Goal: Obtain resource: Download file/media

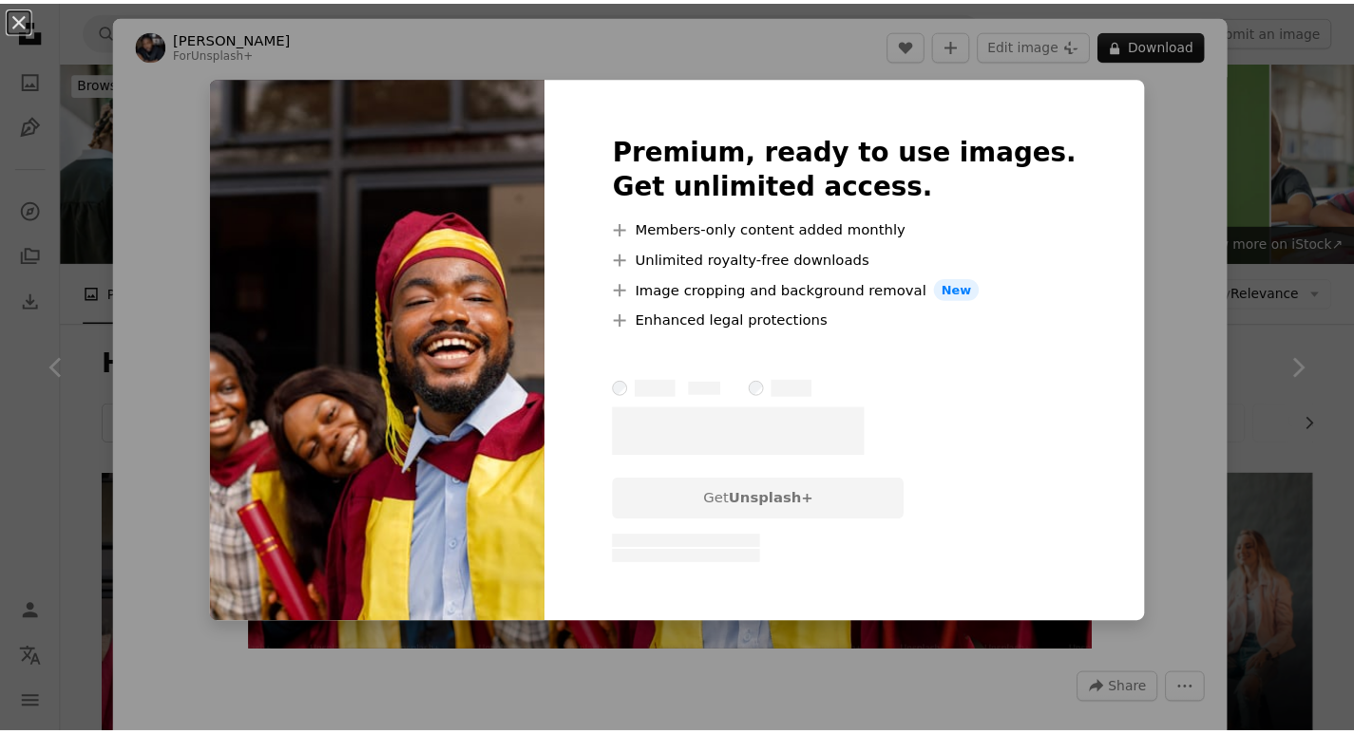
scroll to position [285, 0]
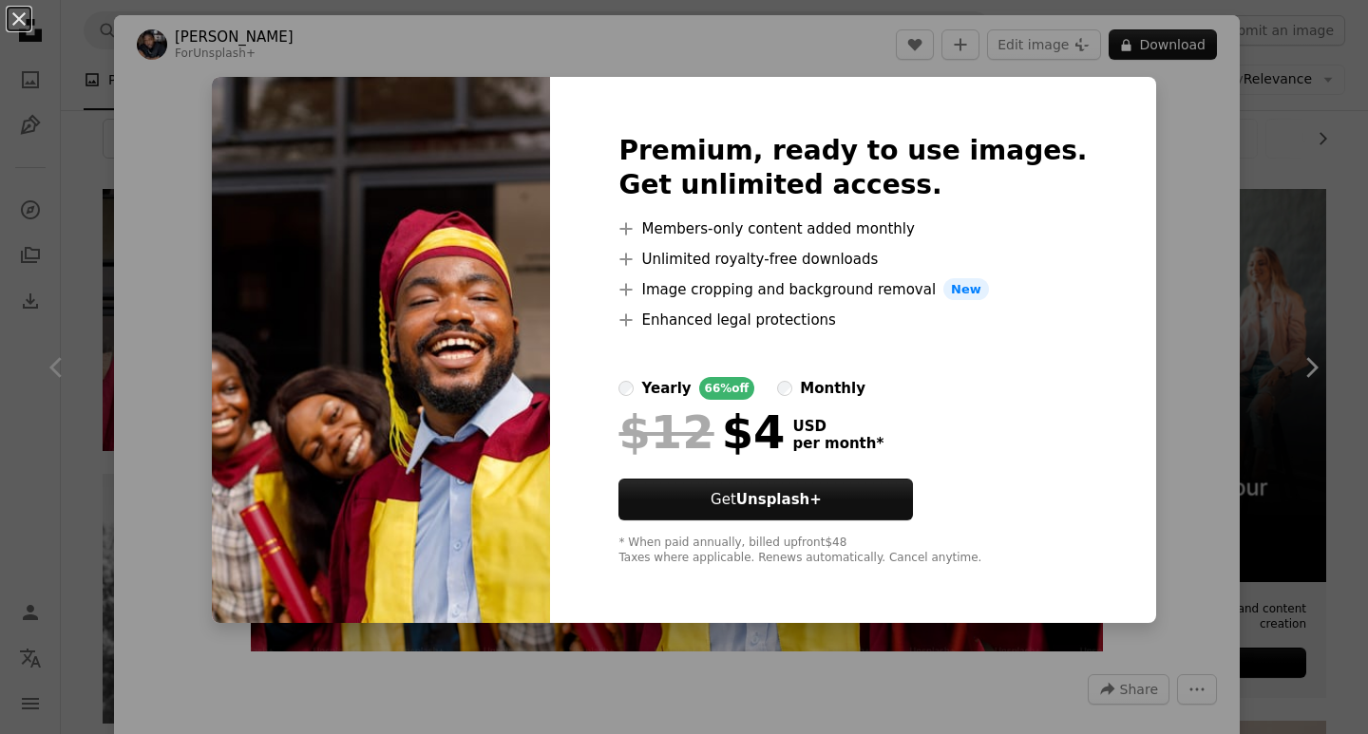
click at [1199, 345] on div "An X shape Premium, ready to use images. Get unlimited access. A plus sign Memb…" at bounding box center [684, 367] width 1368 height 734
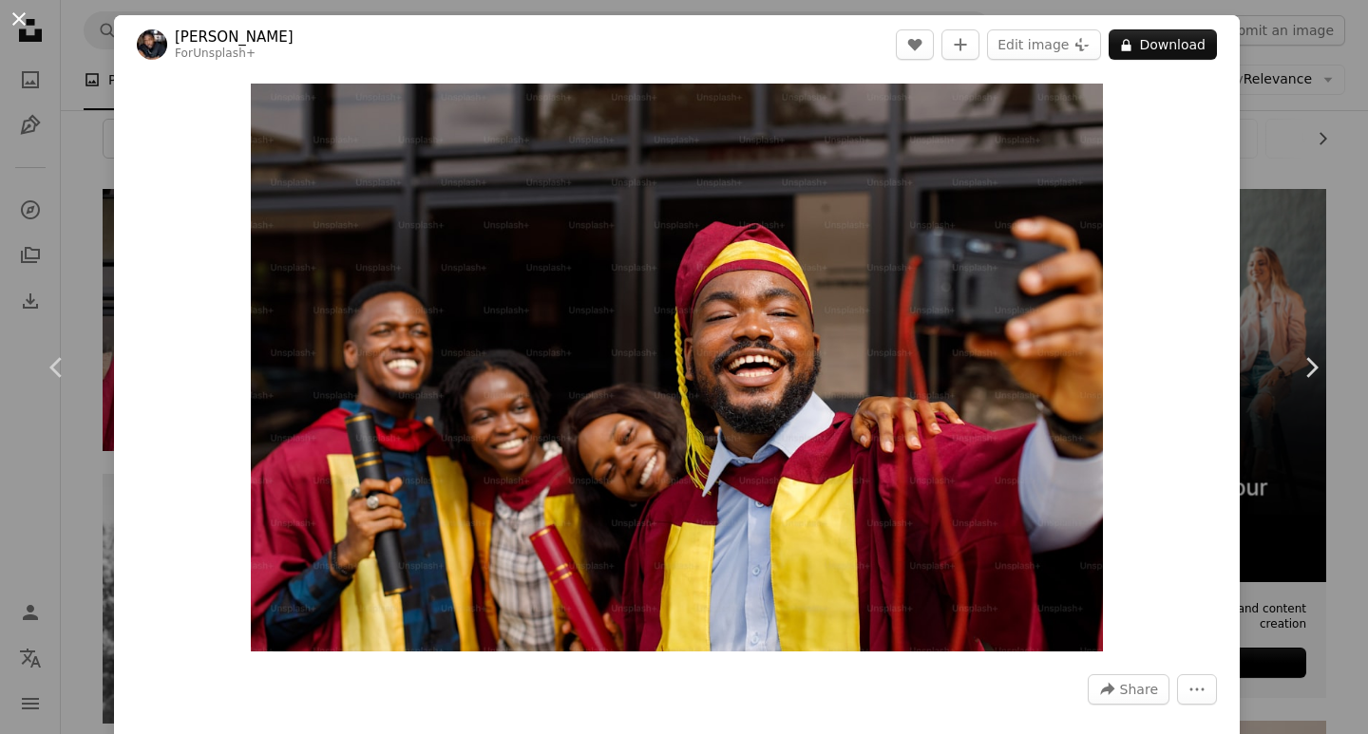
click at [23, 20] on button "An X shape" at bounding box center [19, 19] width 23 height 23
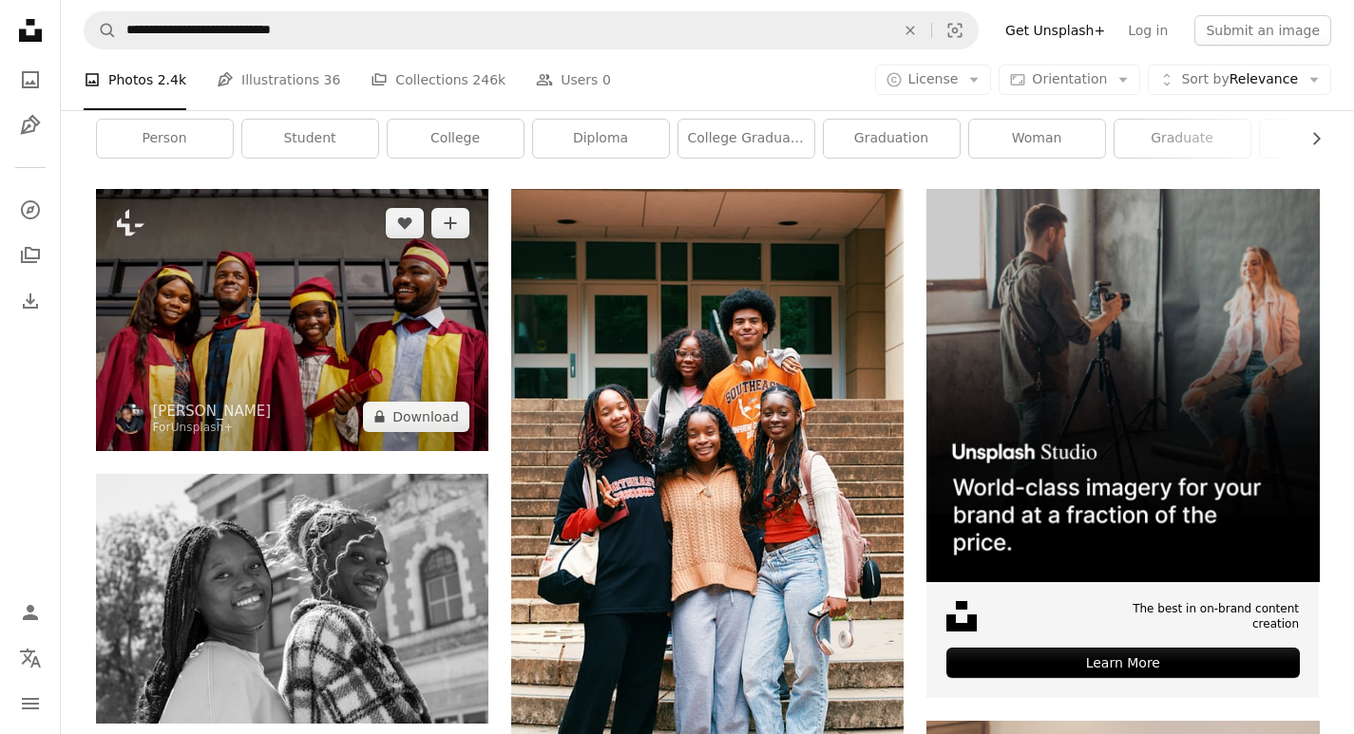
click at [379, 191] on img at bounding box center [292, 319] width 392 height 261
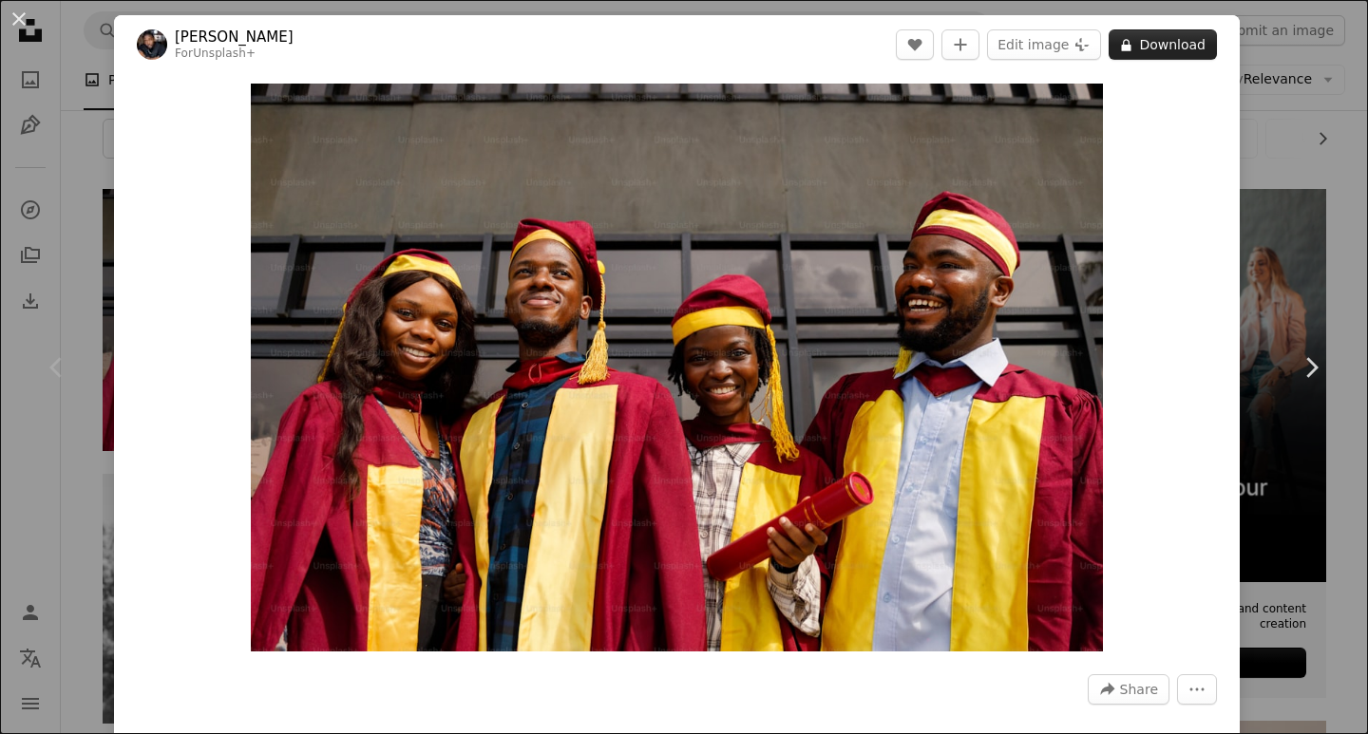
click at [1122, 47] on icon at bounding box center [1126, 45] width 9 height 12
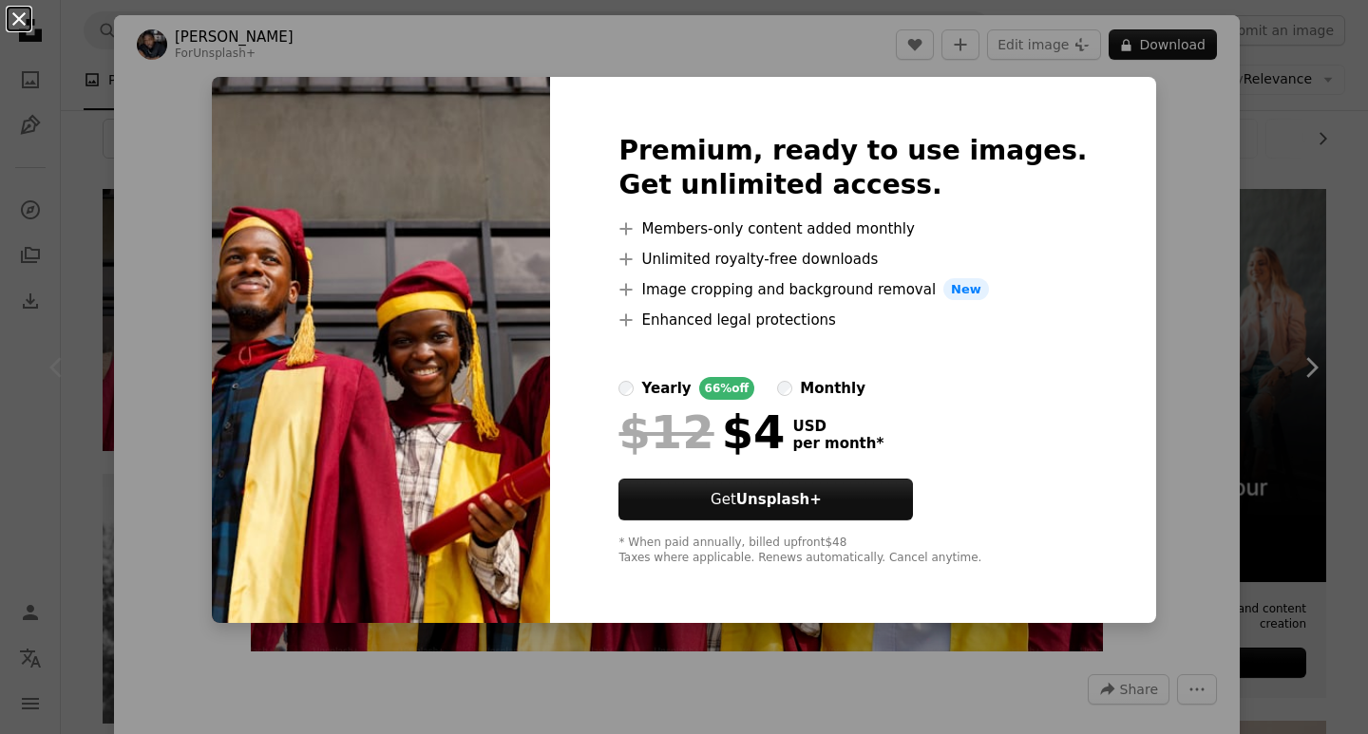
click at [15, 17] on button "An X shape" at bounding box center [19, 19] width 23 height 23
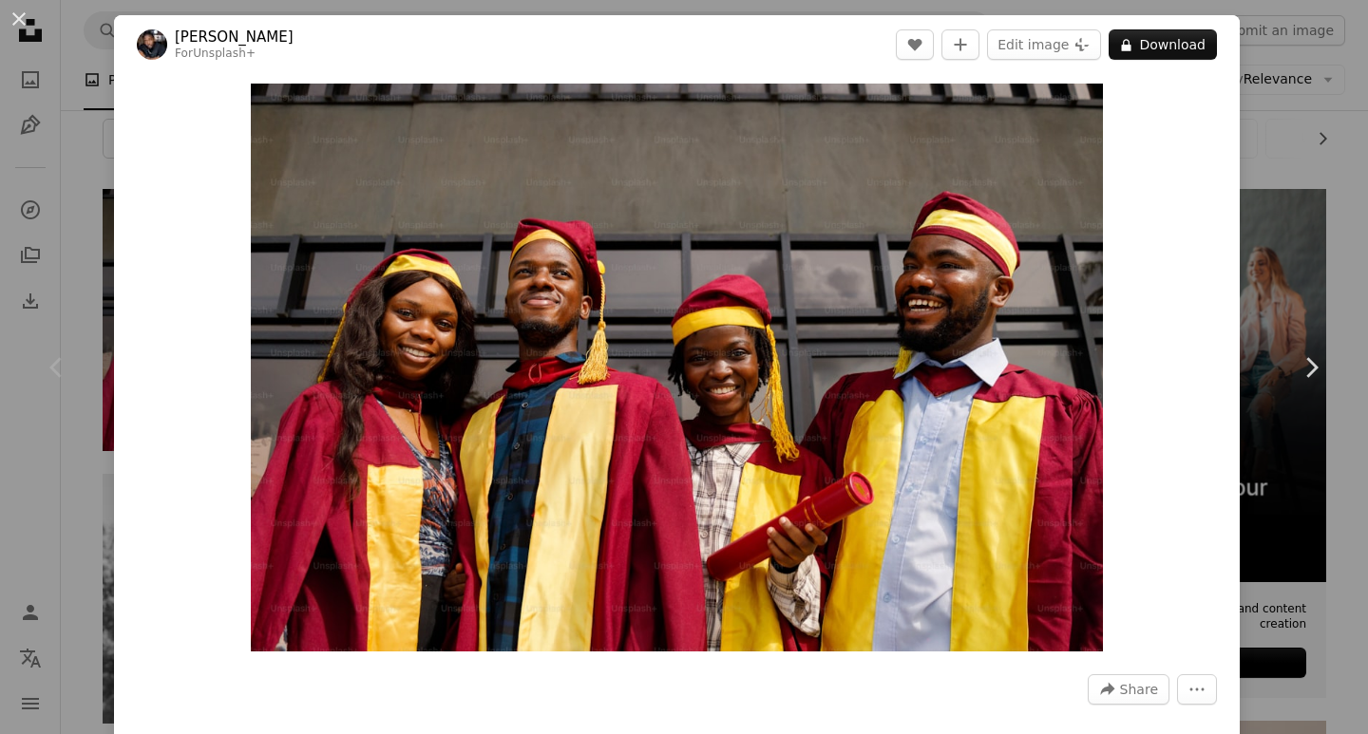
click at [1310, 256] on div "An X shape Chevron left Chevron right Ben Iwara For Unsplash+ A heart A plus si…" at bounding box center [684, 367] width 1368 height 734
